Goal: Contribute content: Contribute content

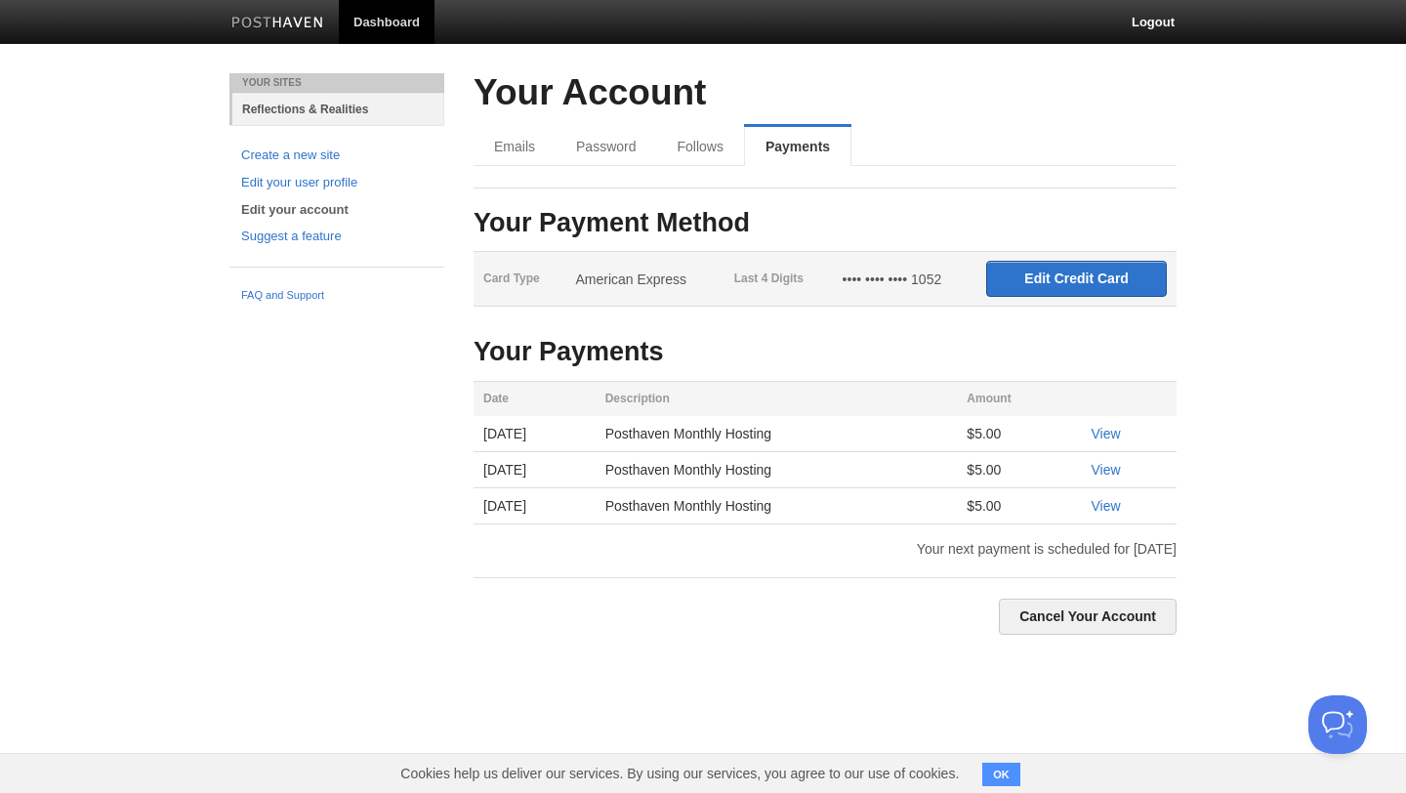
click at [301, 104] on link "Reflections & Realities" at bounding box center [338, 109] width 212 height 32
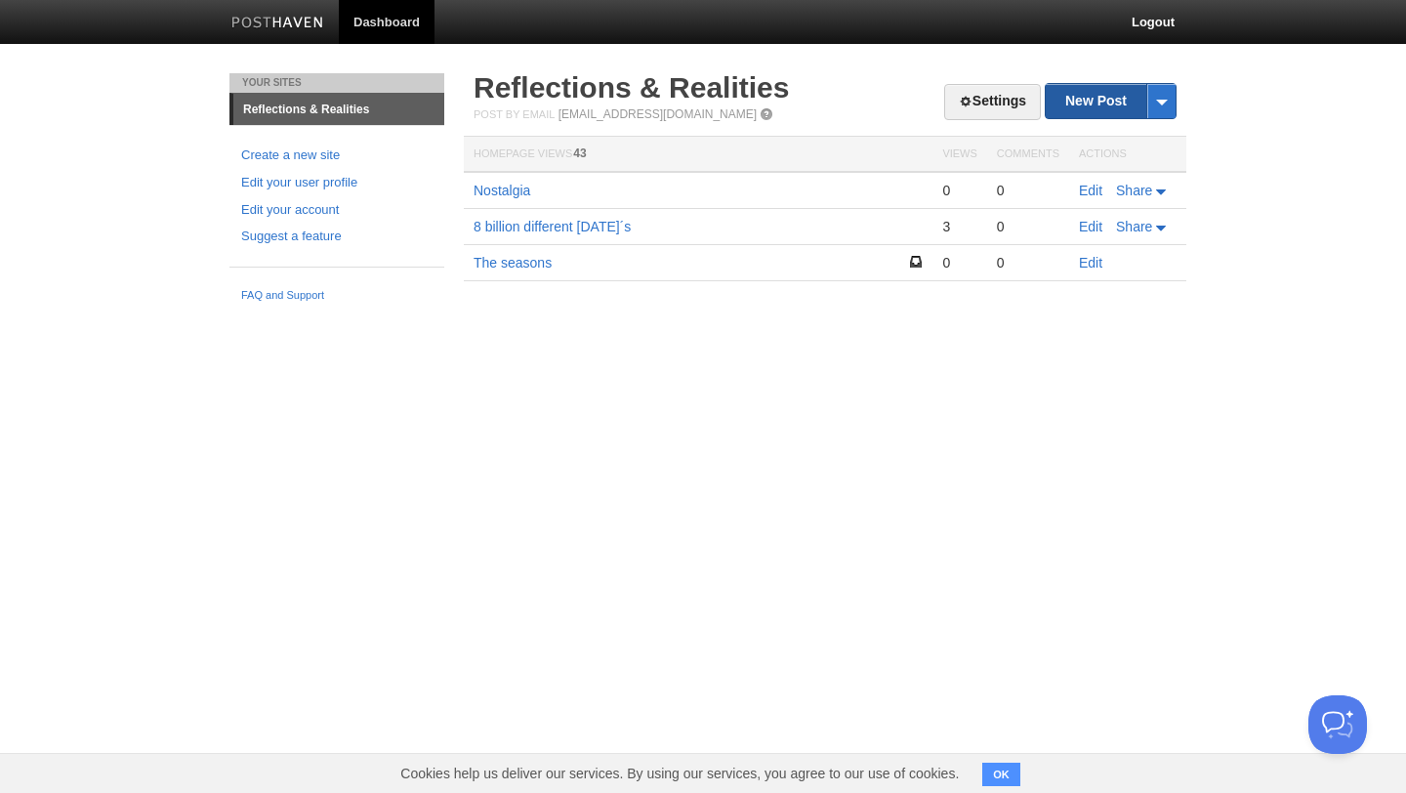
click at [1086, 99] on link "New Post" at bounding box center [1111, 101] width 130 height 34
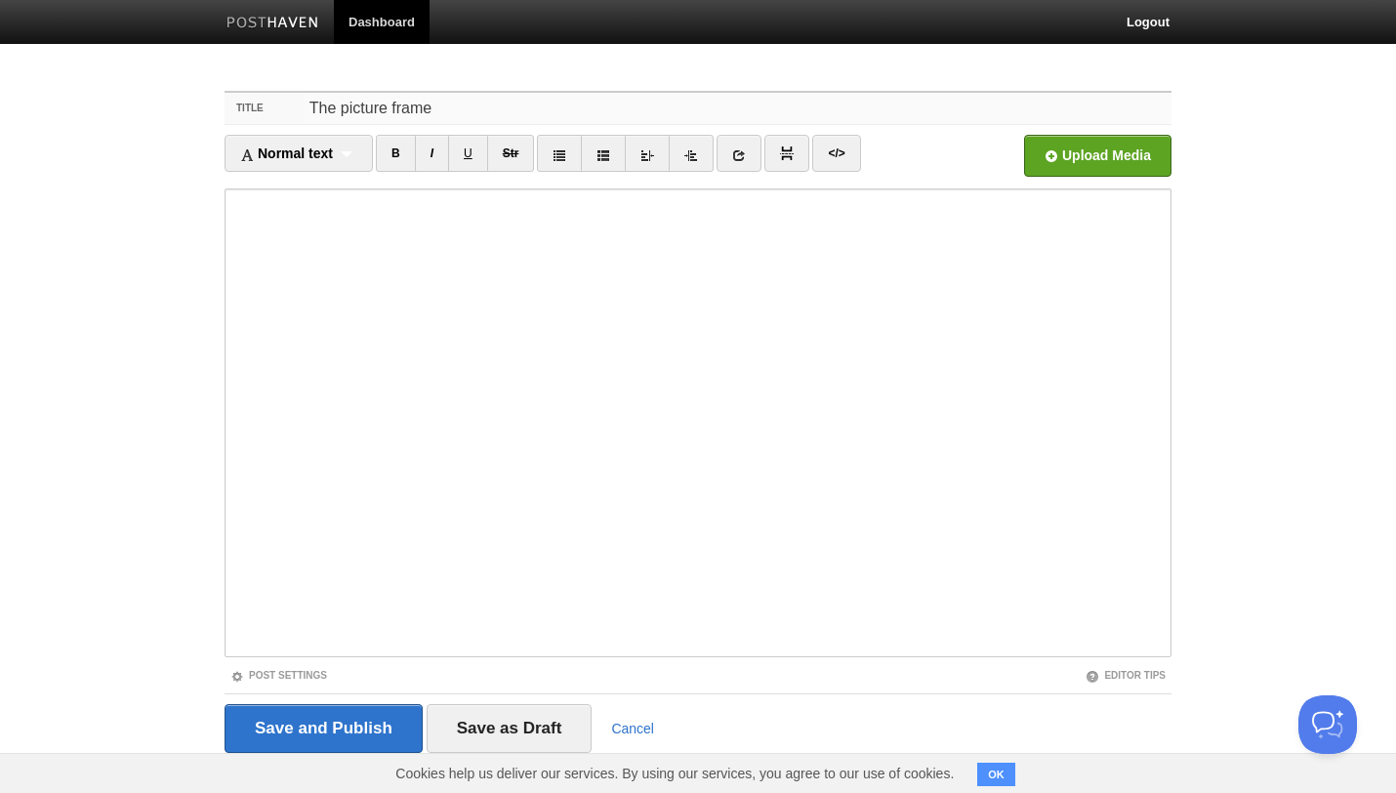
type input "The picture frame"
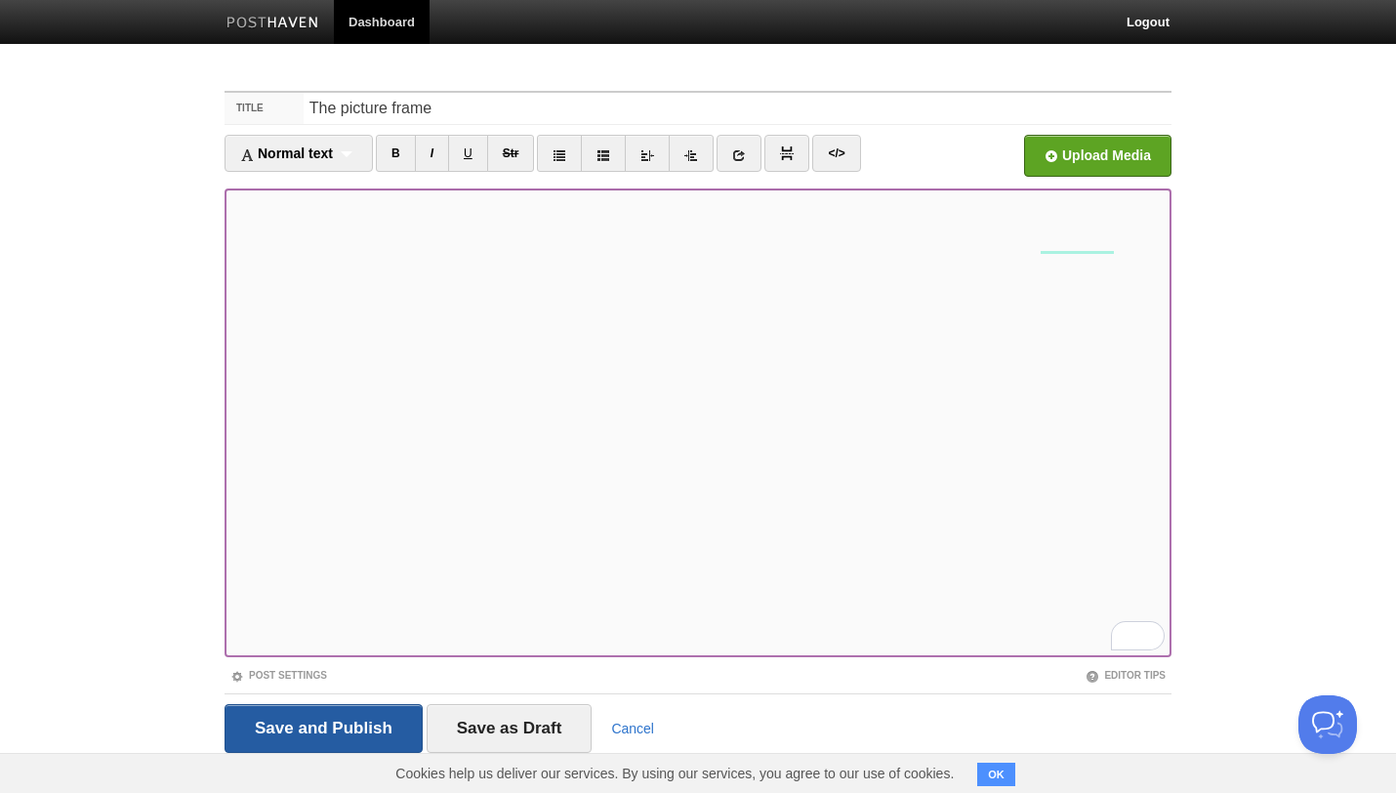
scroll to position [32, 0]
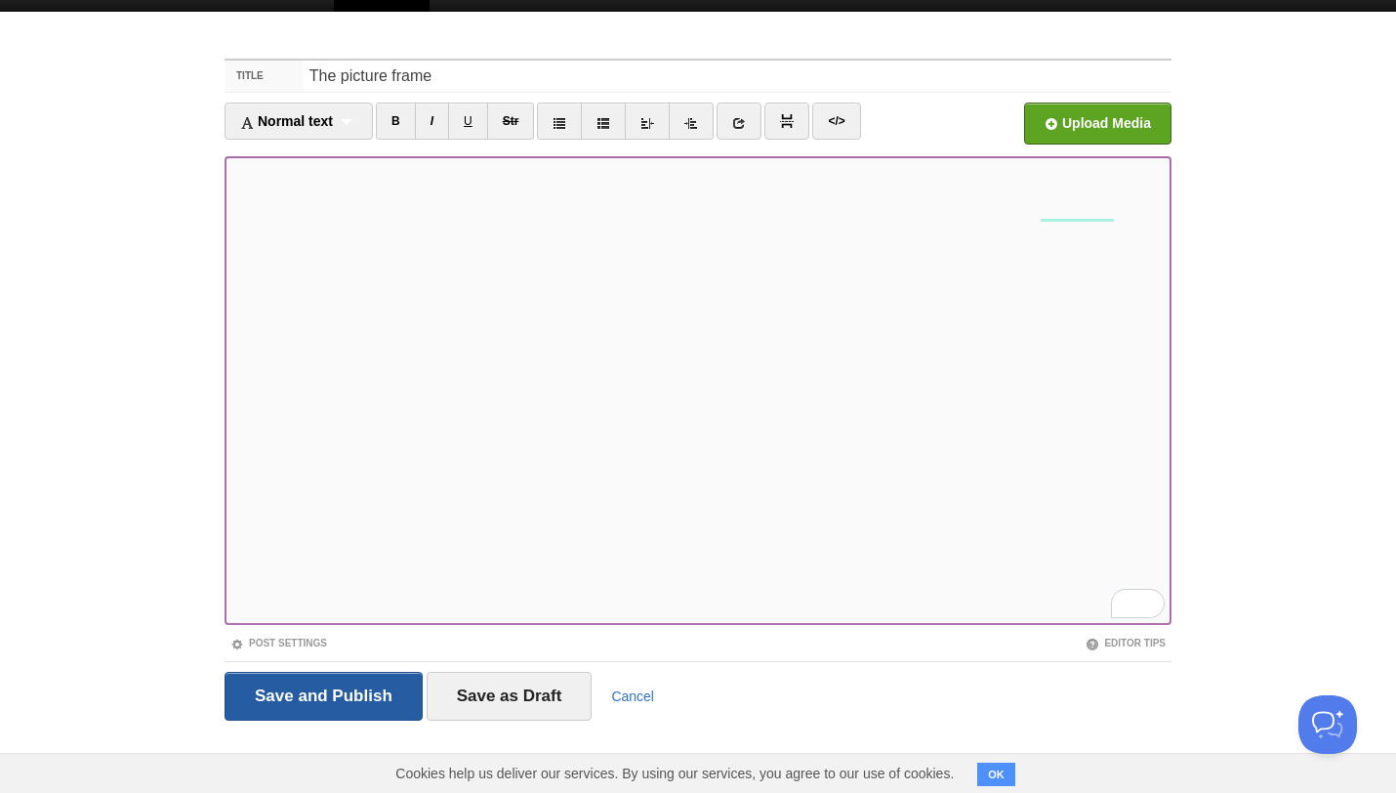
click at [360, 685] on input "Save and Publish" at bounding box center [324, 696] width 198 height 49
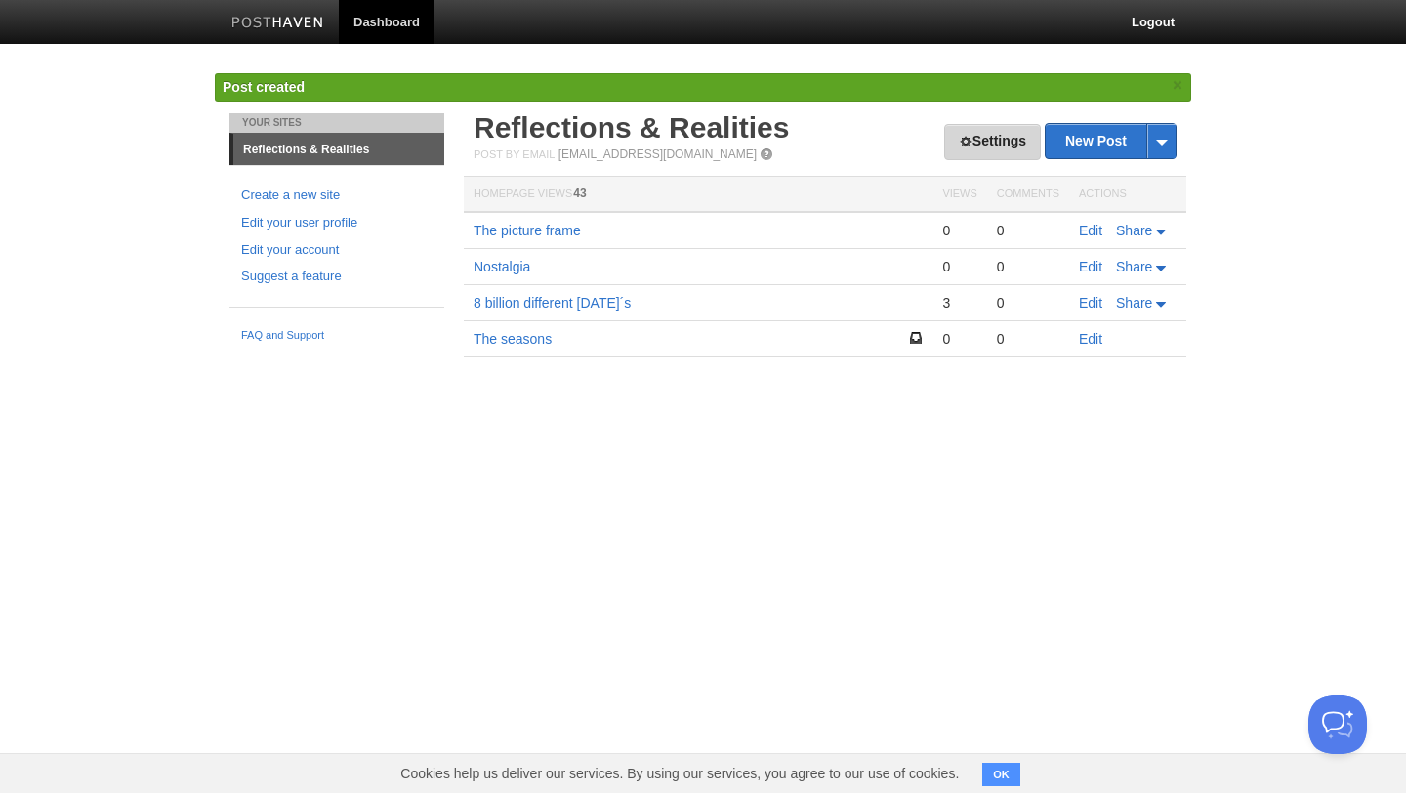
click at [996, 146] on link "Settings" at bounding box center [992, 142] width 97 height 36
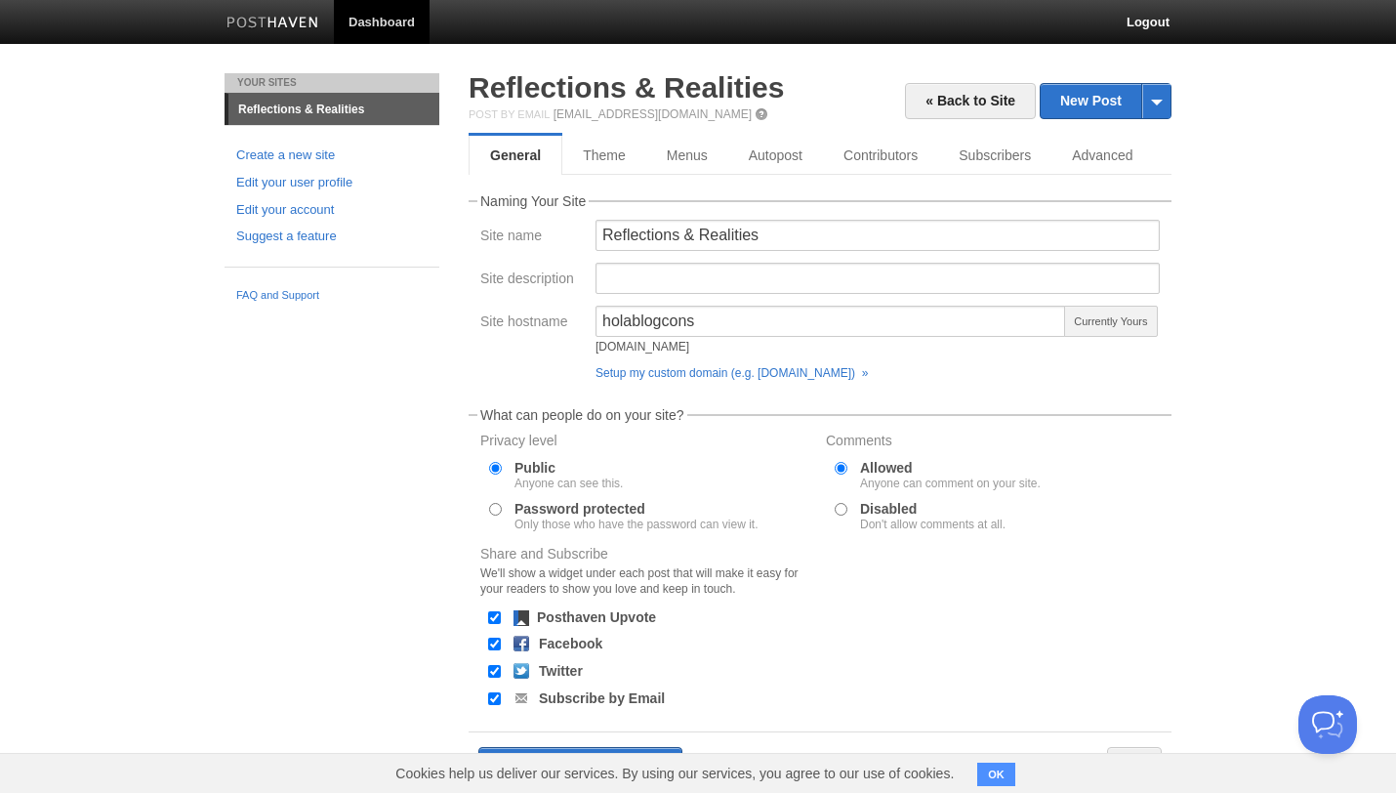
click at [283, 111] on link "Reflections & Realities" at bounding box center [333, 109] width 211 height 31
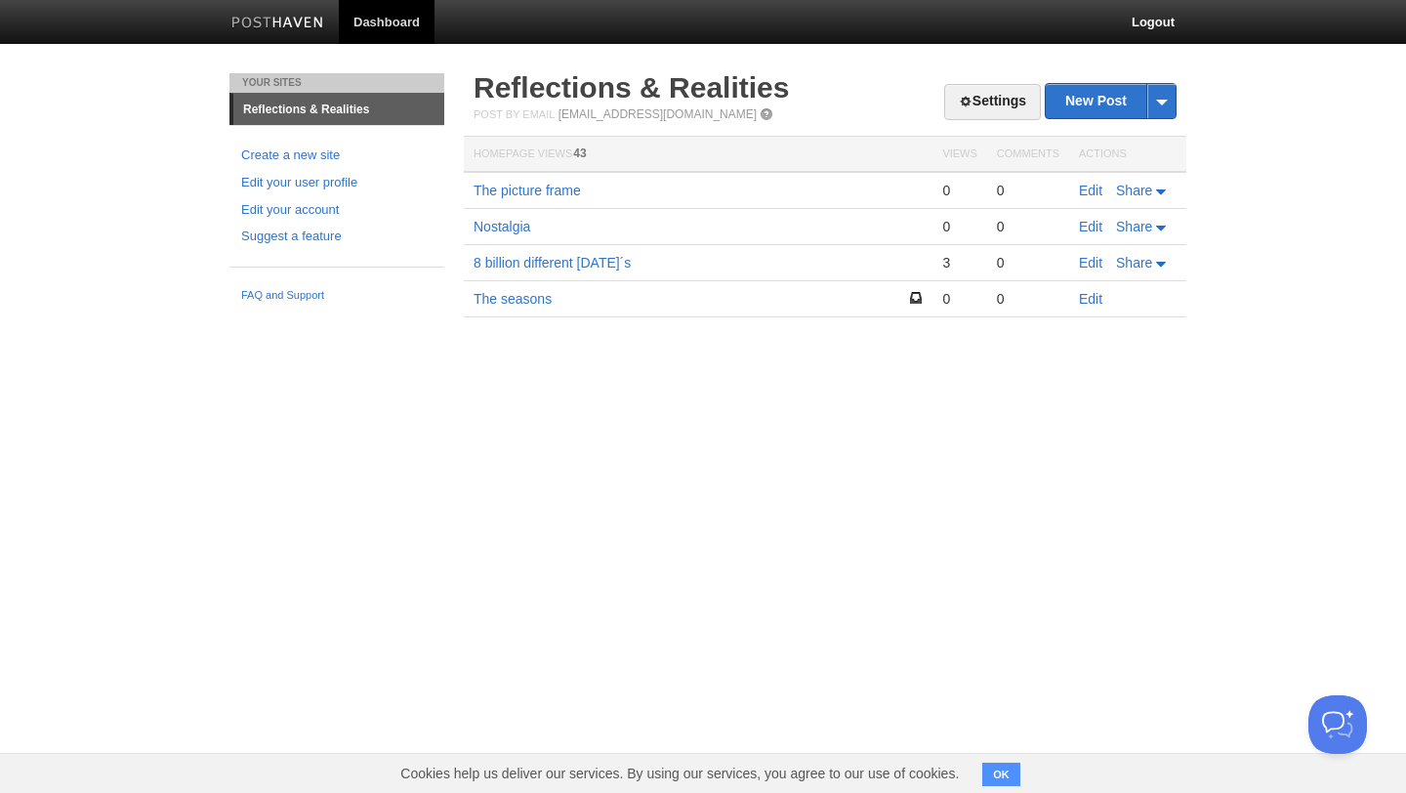
click at [658, 345] on div "Settings New Post by Web by Email Reflections & Realities Post by Email [EMAIL_…" at bounding box center [825, 224] width 732 height 302
